Goal: Find specific page/section: Find specific page/section

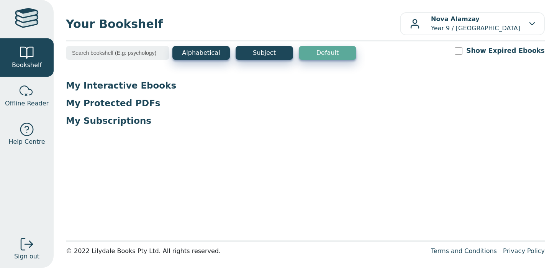
click at [43, 18] on link at bounding box center [27, 19] width 54 height 38
click at [269, 50] on button "Subject" at bounding box center [264, 53] width 57 height 14
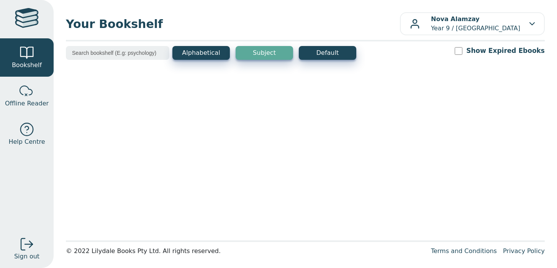
click at [34, 26] on div at bounding box center [27, 19] width 24 height 22
